Goal: Complete application form

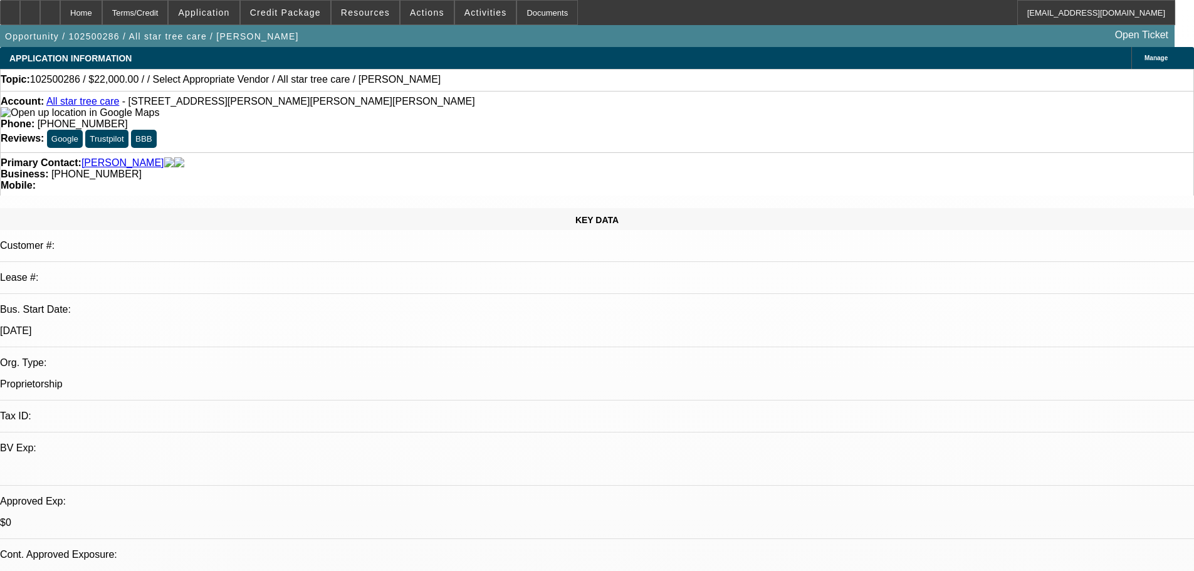
select select "0"
select select "2"
select select "0.1"
select select "4"
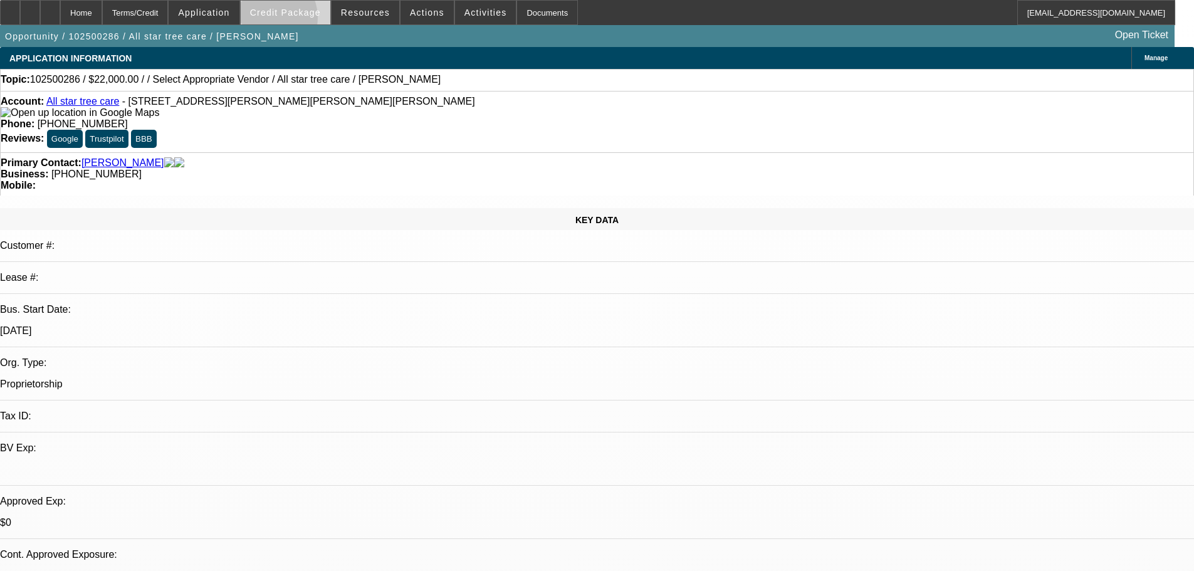
click at [288, 21] on span at bounding box center [286, 12] width 90 height 30
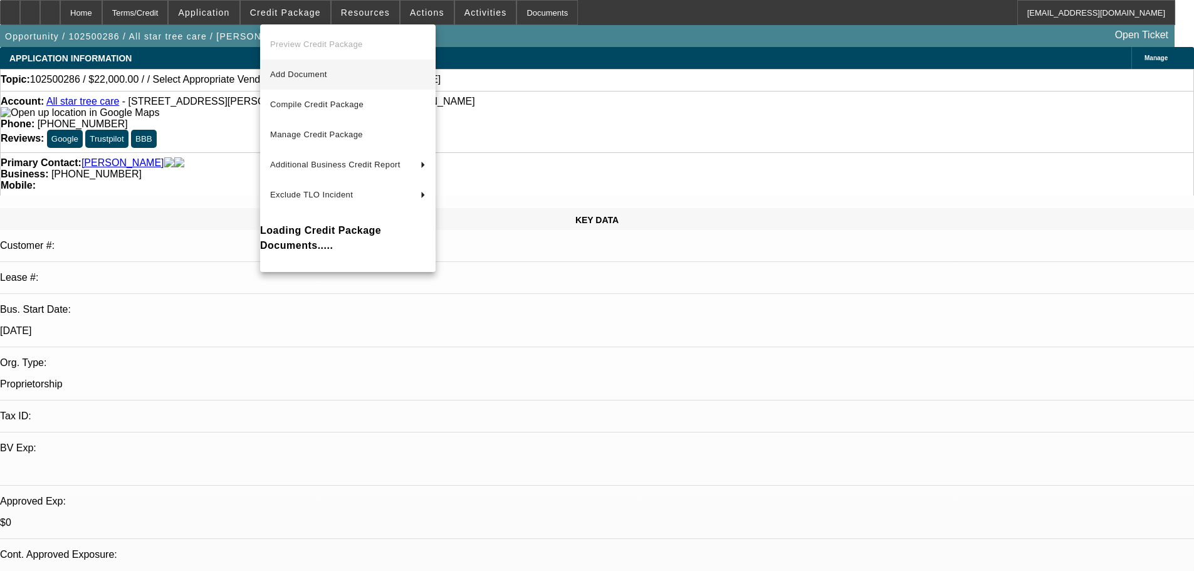
click at [354, 70] on span "Add Document" at bounding box center [347, 74] width 155 height 15
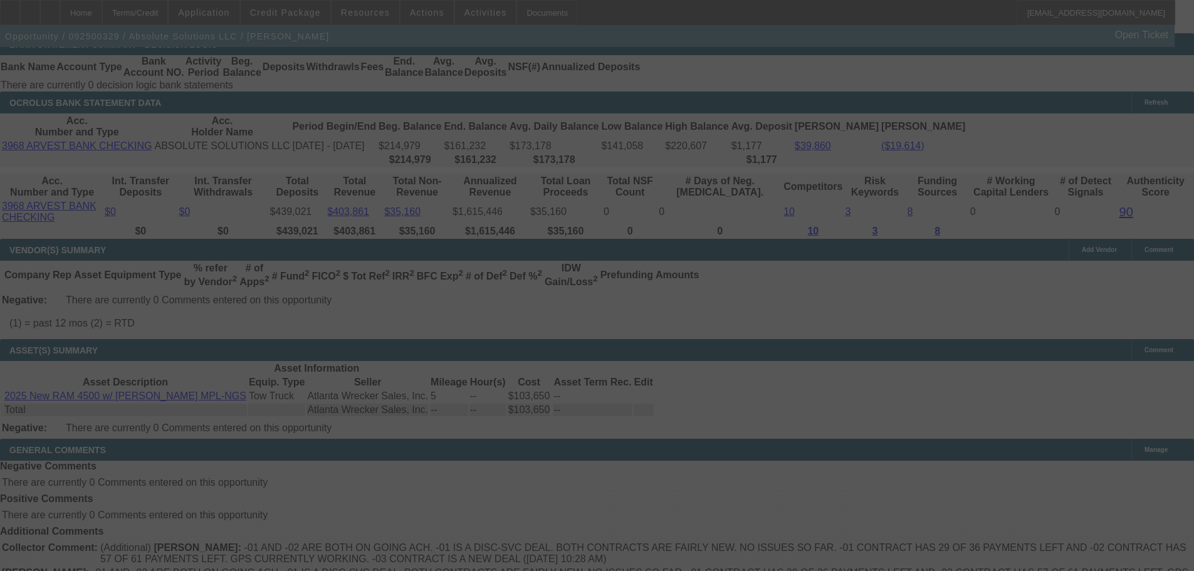
select select "0"
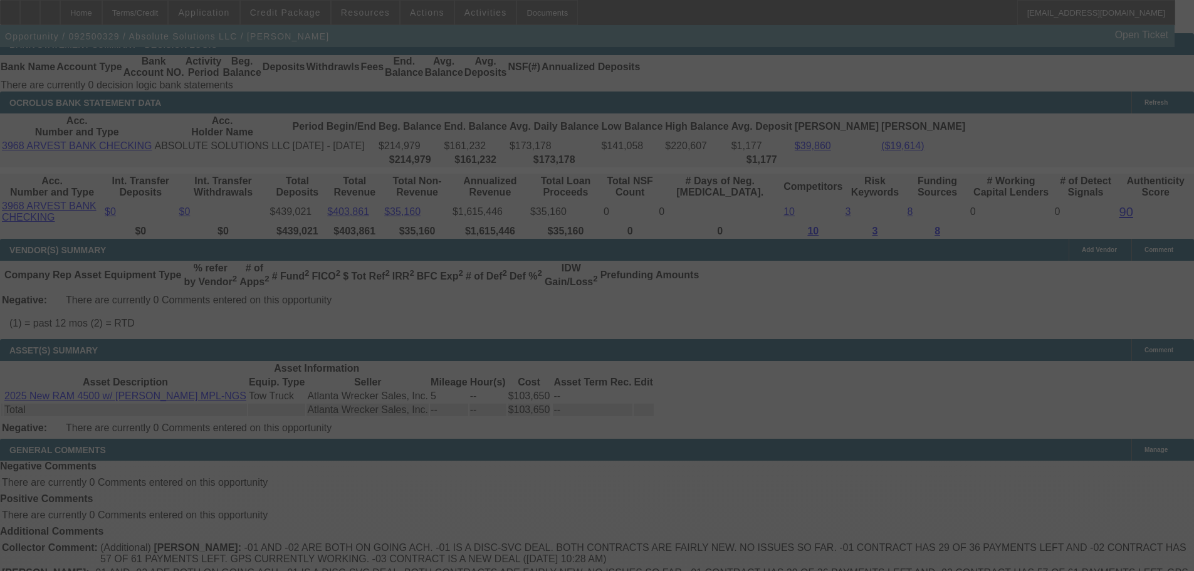
select select "0"
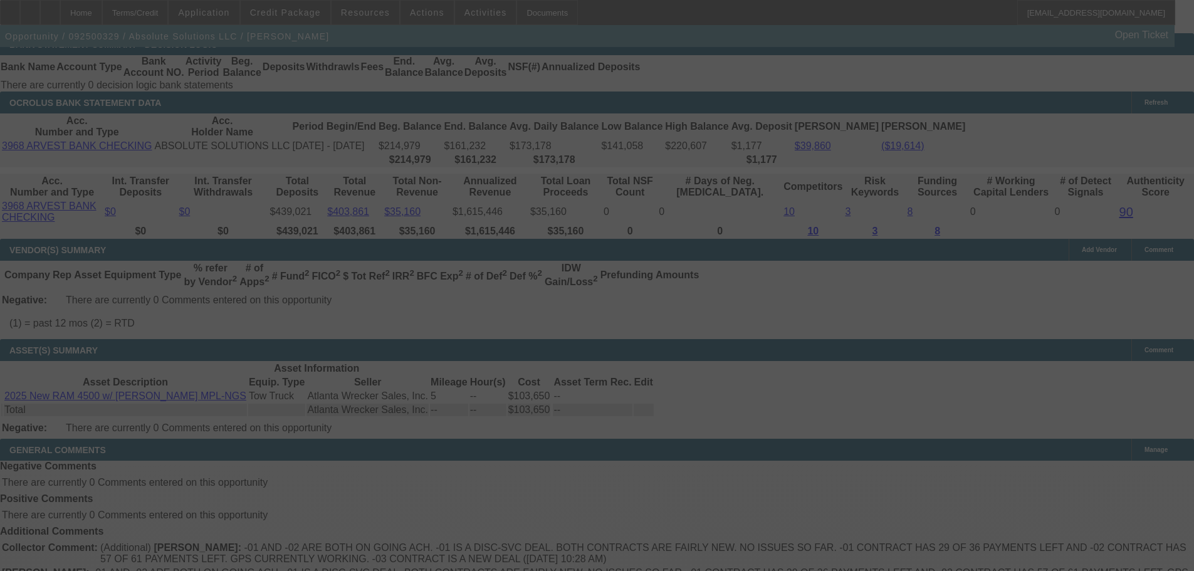
select select "0"
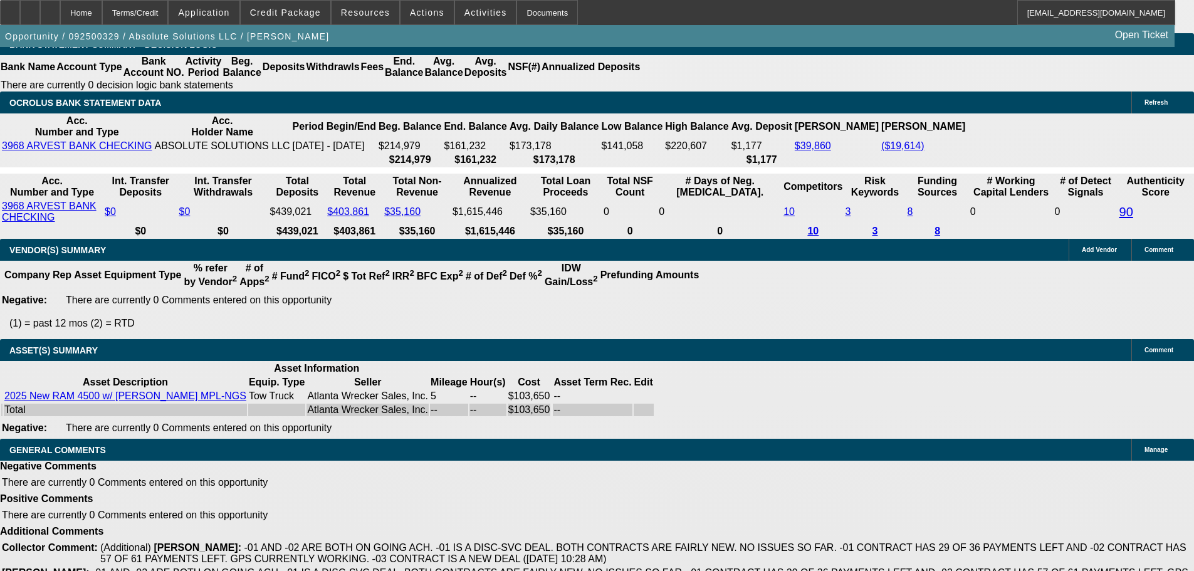
select select "1"
select select "6"
select select "1"
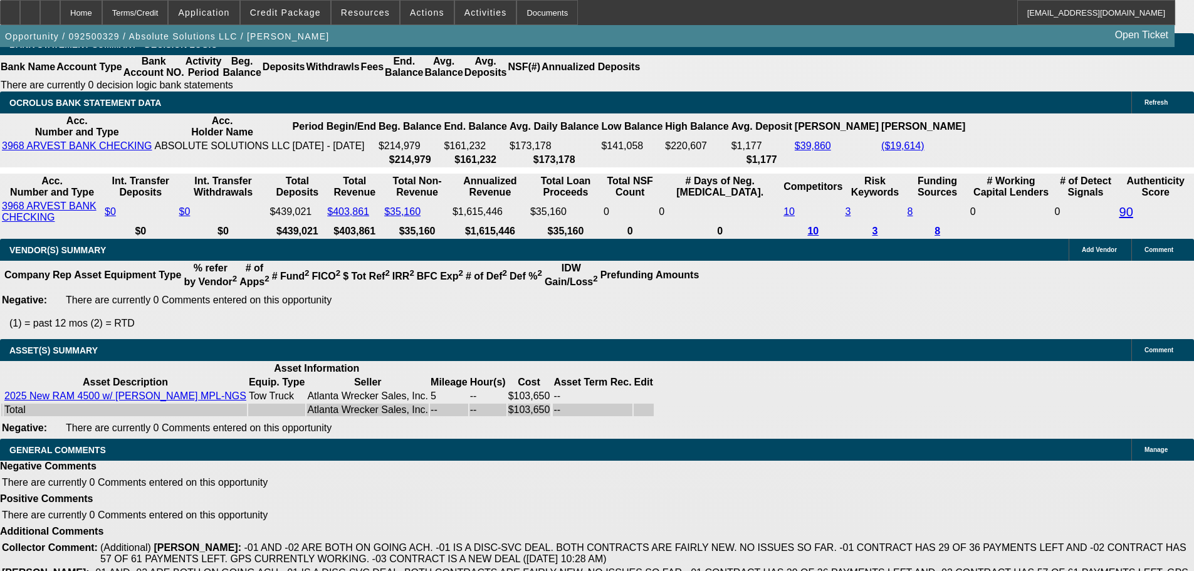
select select "6"
select select "1"
select select "6"
select select "1"
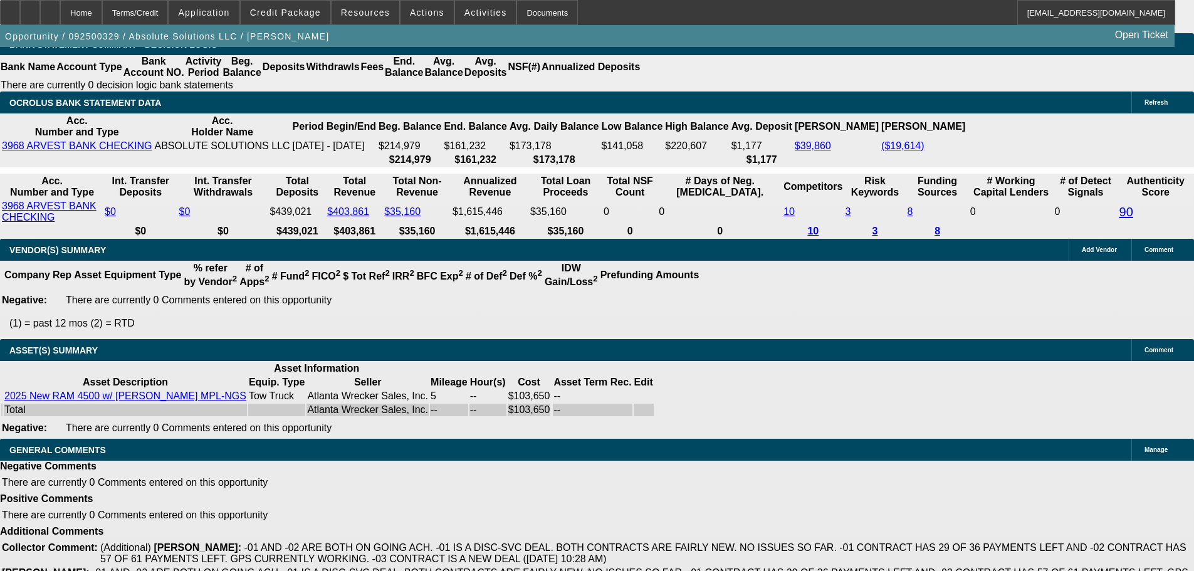
select select "1"
select select "6"
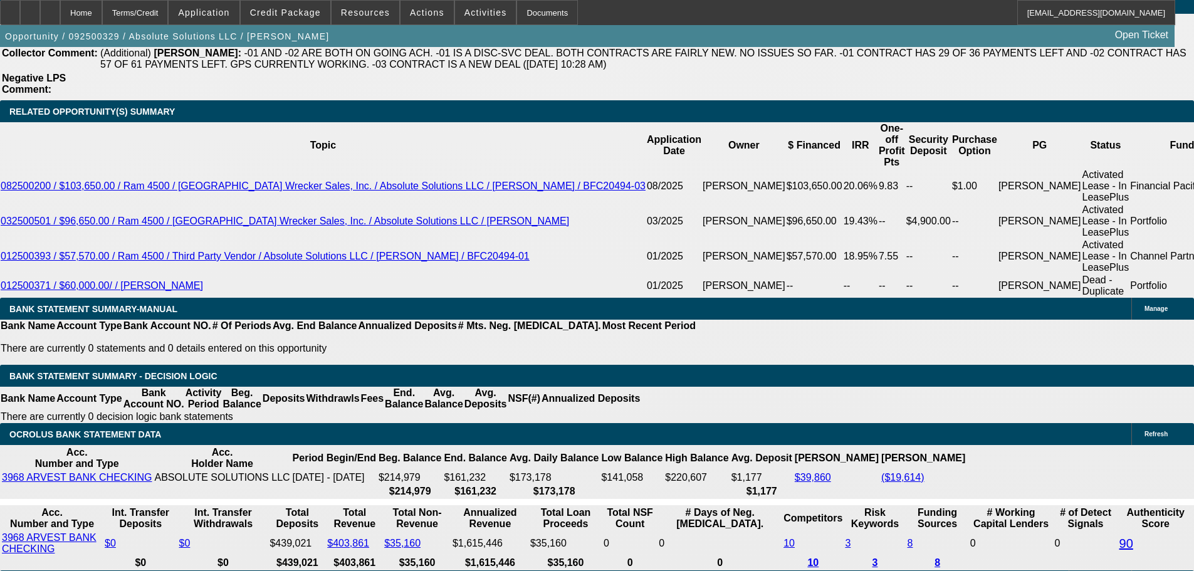
scroll to position [2159, 0]
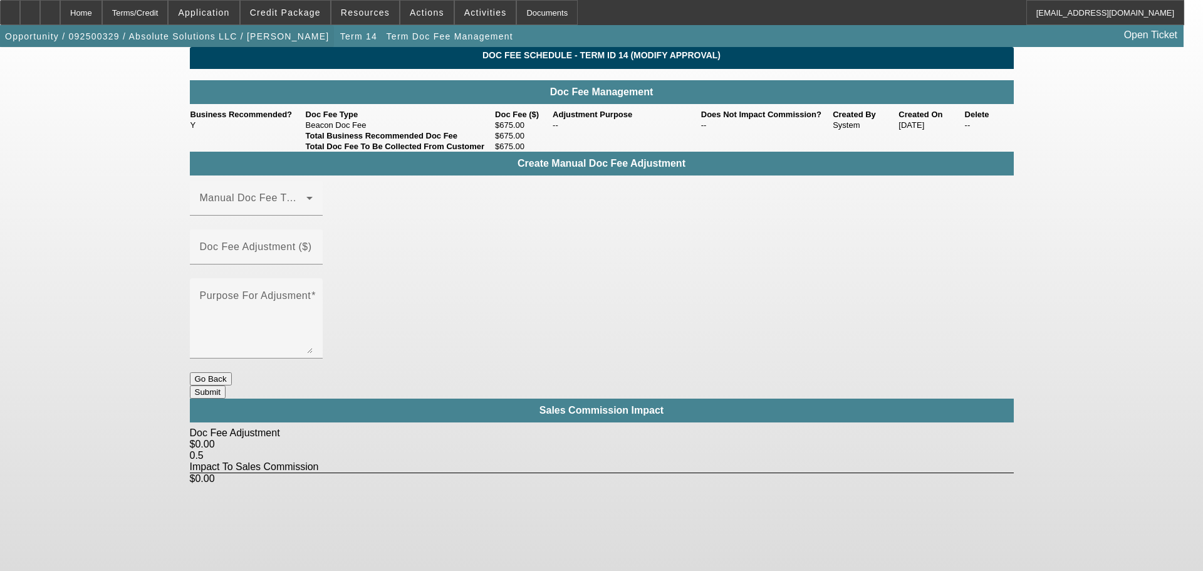
drag, startPoint x: 113, startPoint y: 15, endPoint x: 153, endPoint y: 27, distance: 41.8
click at [102, 15] on div "Home" at bounding box center [81, 12] width 42 height 25
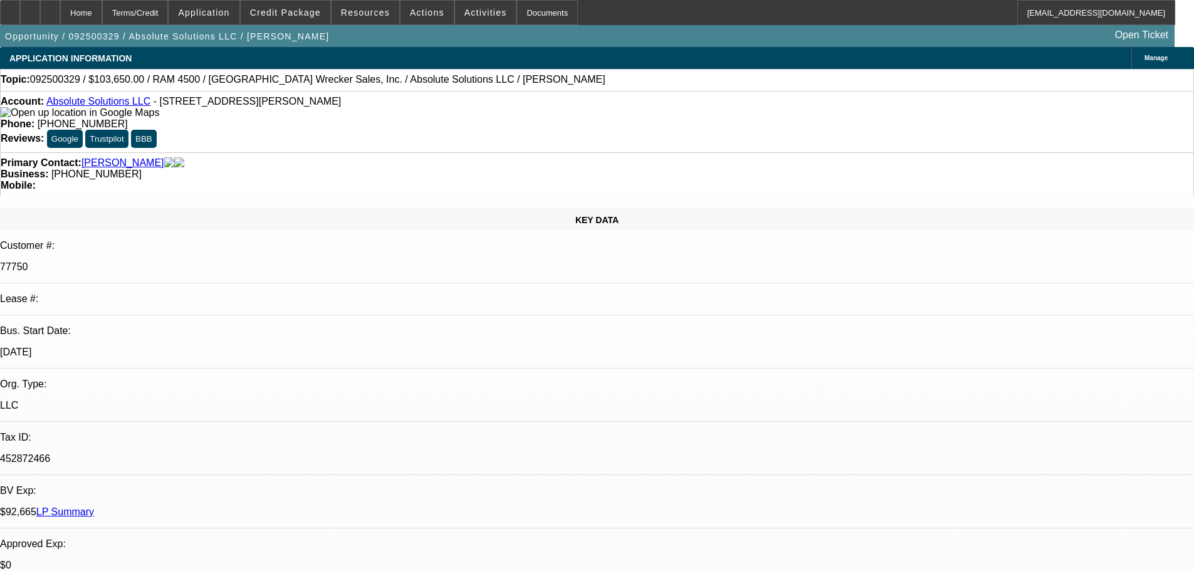
select select "0"
select select "6"
select select "0"
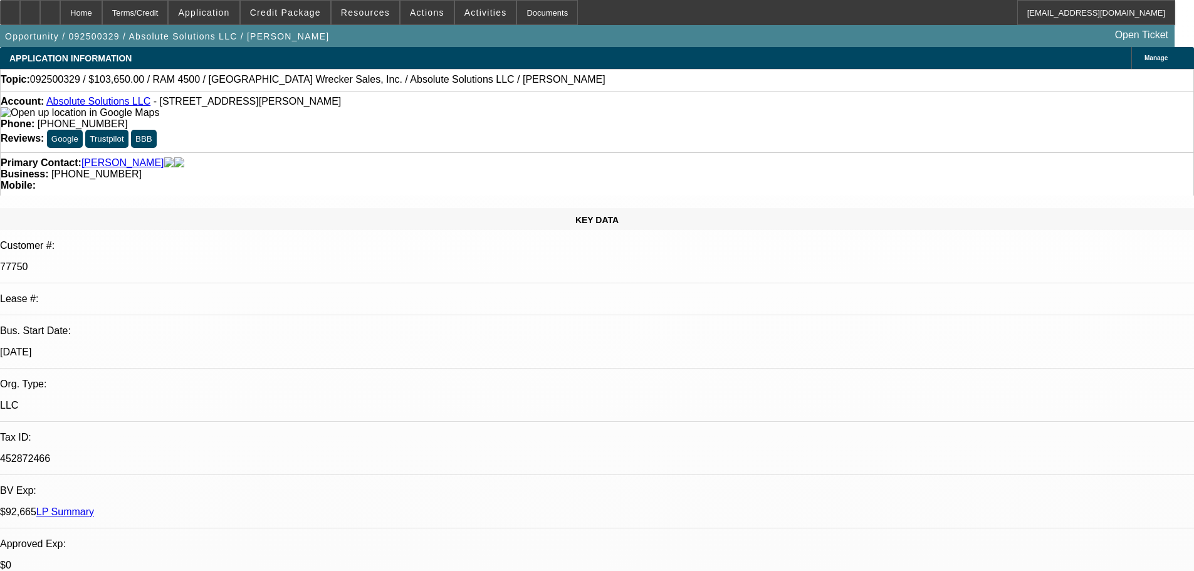
select select "0"
select select "6"
select select "0"
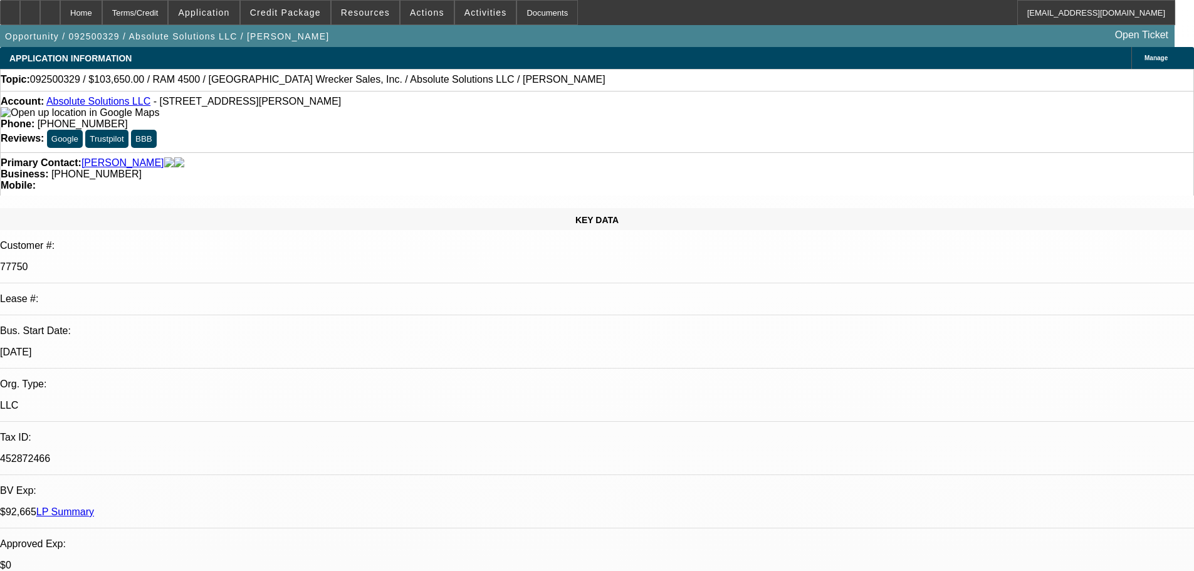
select select "0"
select select "6"
select select "0"
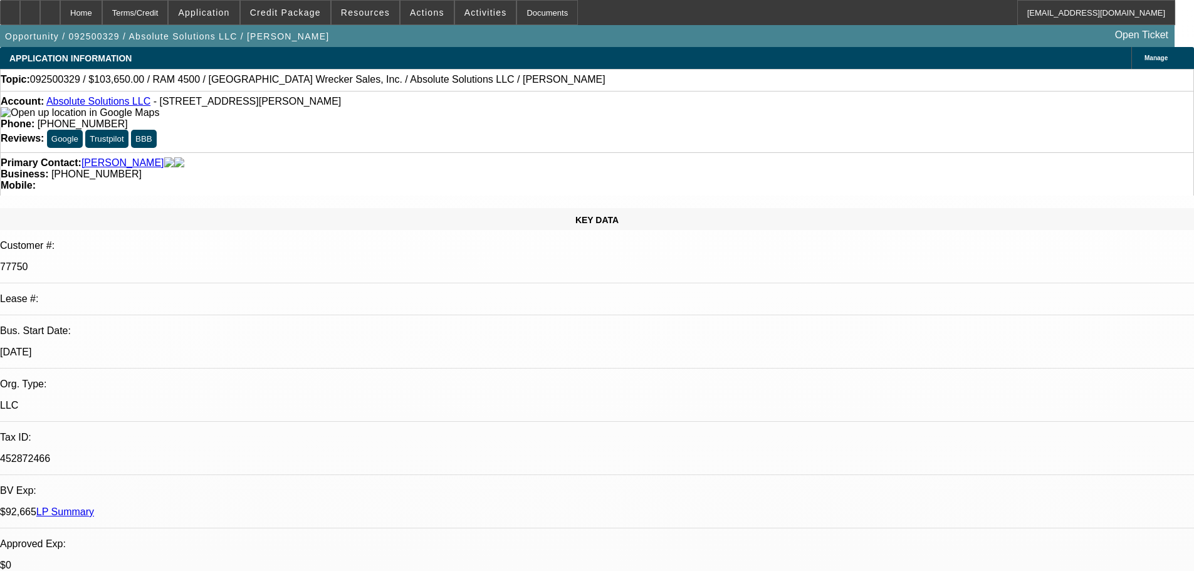
select select "6"
